Goal: Transaction & Acquisition: Purchase product/service

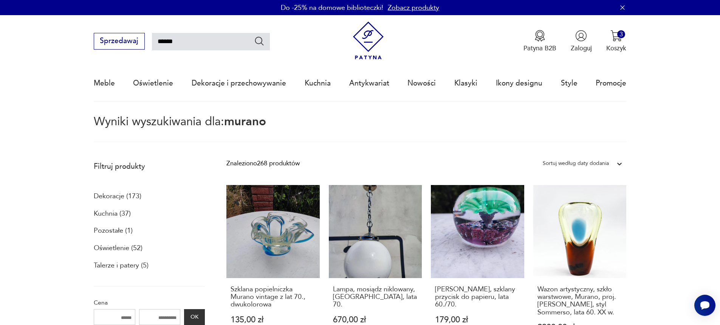
click at [261, 44] on icon "Szukaj" at bounding box center [259, 41] width 11 height 11
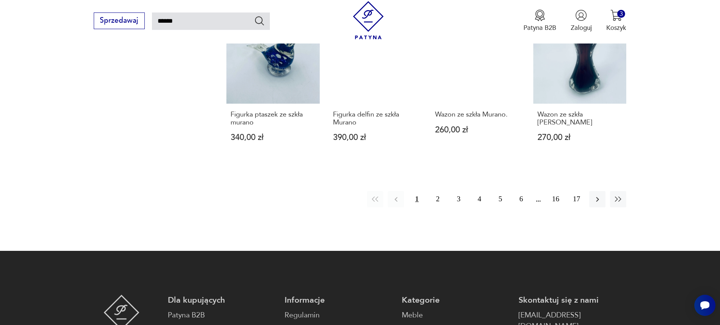
scroll to position [680, 0]
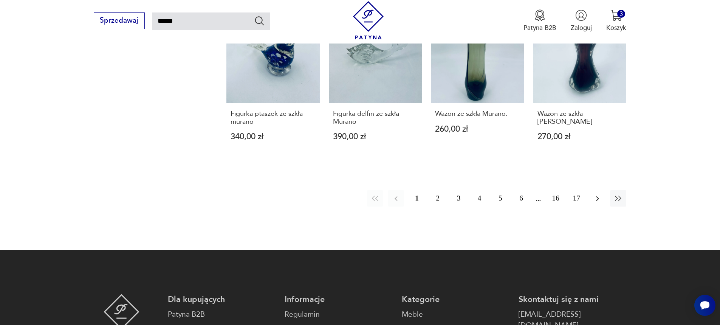
click at [599, 199] on icon "button" at bounding box center [597, 198] width 9 height 9
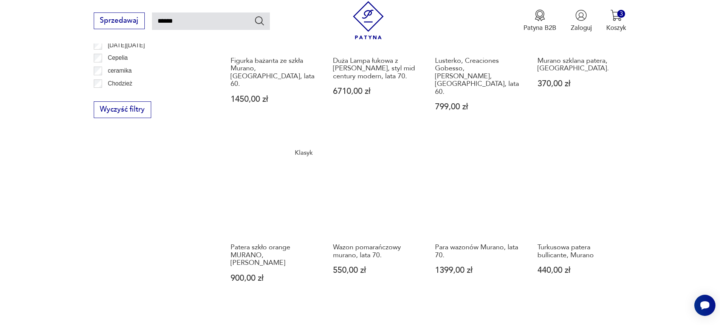
scroll to position [610, 0]
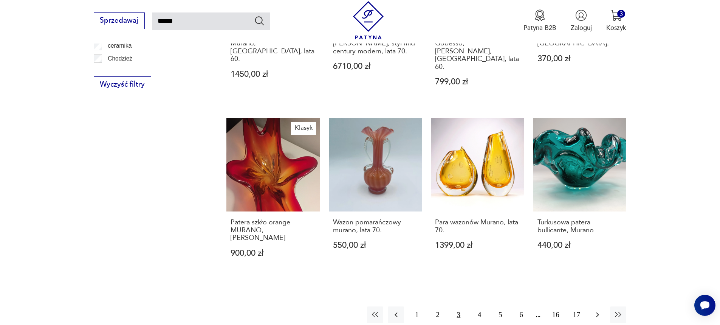
click at [596, 310] on icon "button" at bounding box center [597, 314] width 9 height 9
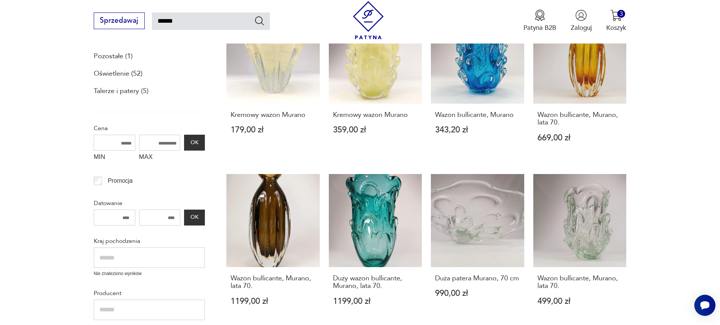
scroll to position [157, 0]
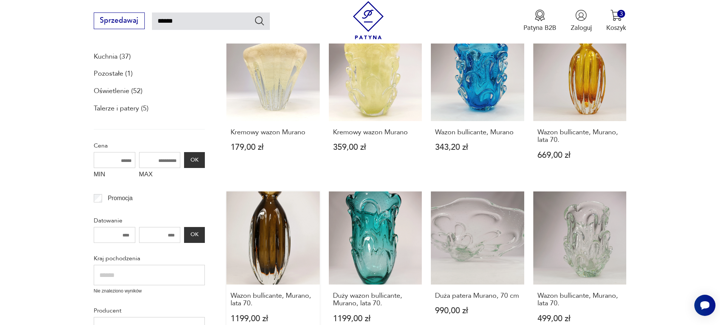
click at [308, 225] on link "Wazon bullicante, Murano, lata 70. 1199,00 zł" at bounding box center [272, 265] width 93 height 149
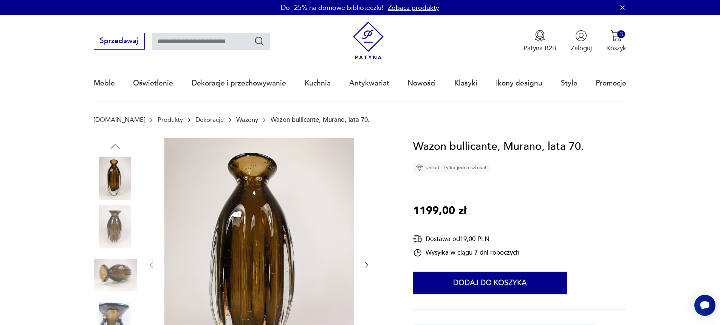
type input "******"
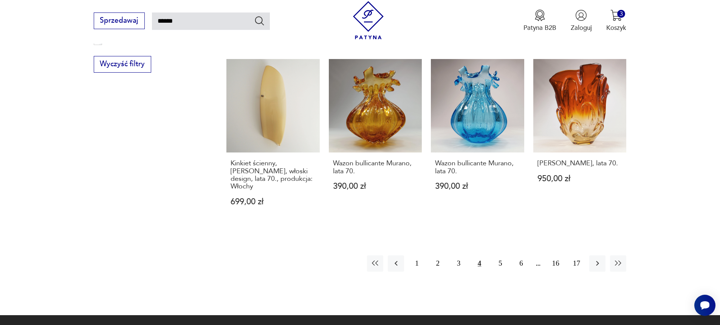
scroll to position [685, 0]
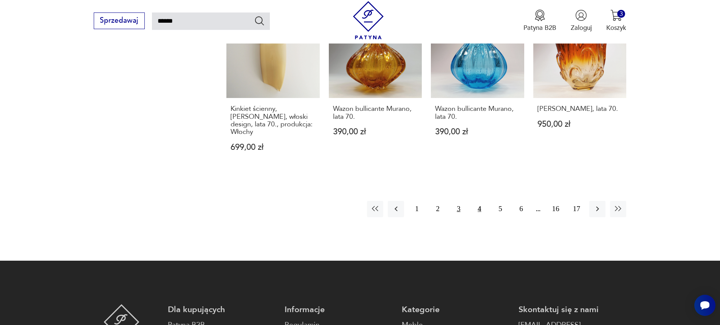
click at [460, 201] on button "3" at bounding box center [458, 209] width 16 height 16
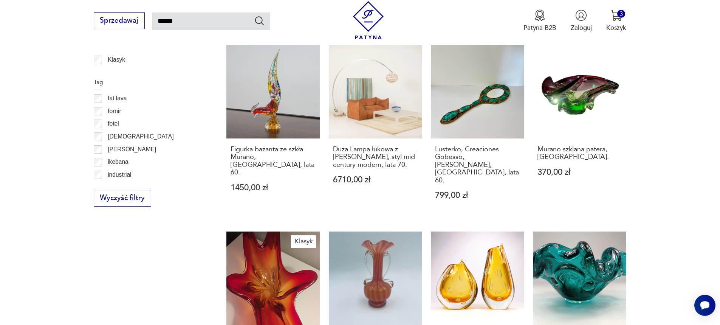
scroll to position [610, 0]
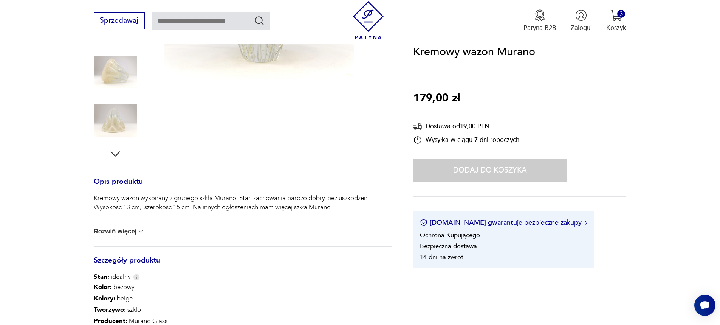
scroll to position [189, 0]
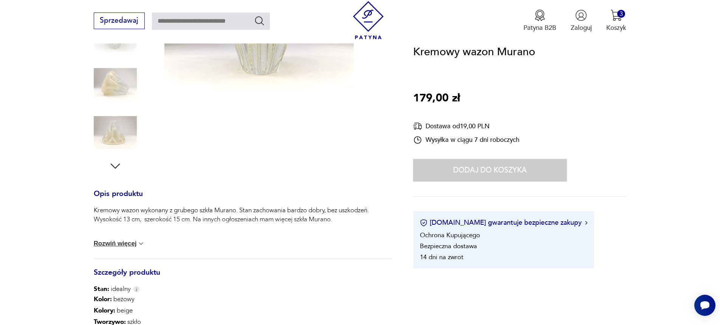
click at [515, 173] on div "Dodaj do koszyka" at bounding box center [490, 170] width 154 height 23
click at [468, 172] on div "Dodaj do koszyka" at bounding box center [490, 170] width 154 height 23
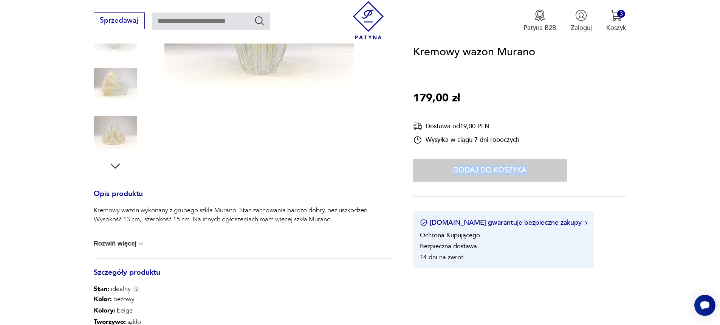
click at [468, 172] on div "Dodaj do koszyka" at bounding box center [490, 170] width 154 height 23
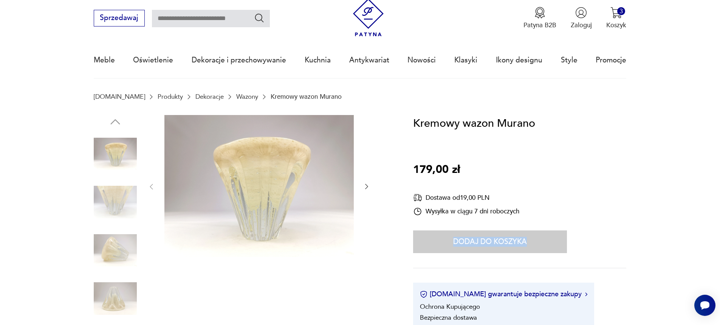
scroll to position [0, 0]
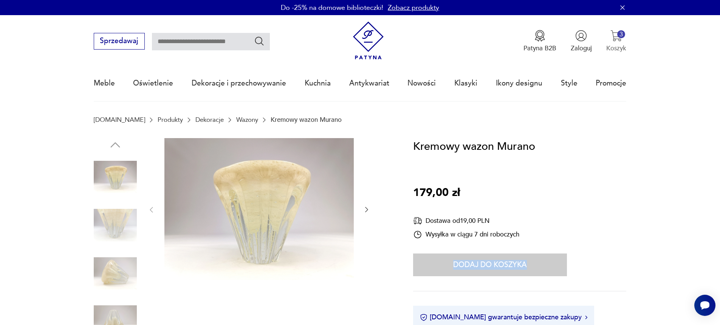
click at [619, 39] on img "button" at bounding box center [616, 36] width 12 height 12
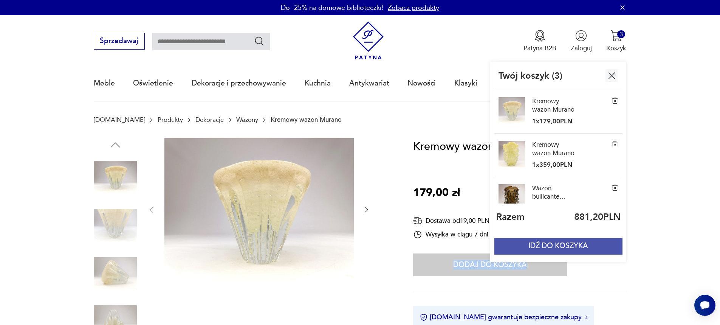
click at [583, 245] on button "IDŹ DO KOSZYKA" at bounding box center [558, 246] width 128 height 17
click at [583, 245] on div "Kremowy wazon Murano 179,00 zł Dostawa od 19,00 PLN Wysyłka w ciągu 7 dni roboc…" at bounding box center [519, 250] width 213 height 225
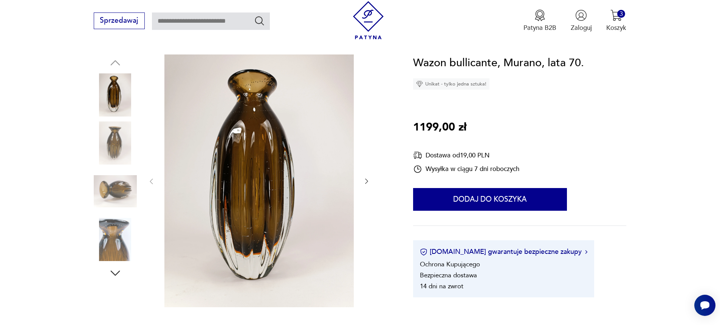
scroll to position [76, 0]
